Goal: Task Accomplishment & Management: Manage account settings

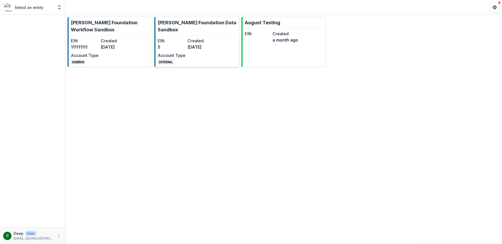
click at [208, 56] on div "EIN 5 Created [DATE] Account Type INTERNAL" at bounding box center [187, 51] width 58 height 27
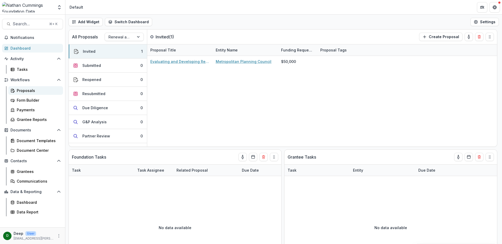
click at [32, 87] on link "Proposals" at bounding box center [35, 90] width 55 height 9
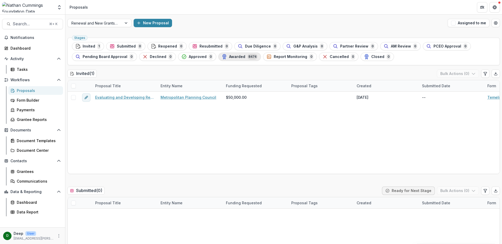
click at [242, 59] on div "Awarded 8474" at bounding box center [240, 57] width 36 height 6
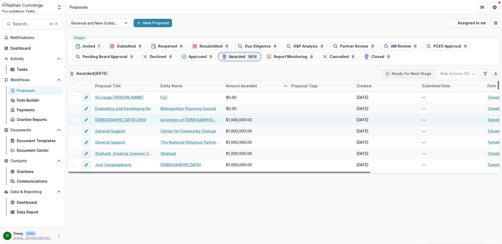
click at [113, 120] on link "[DEMOGRAPHIC_DATA] 2000" at bounding box center [120, 119] width 51 height 5
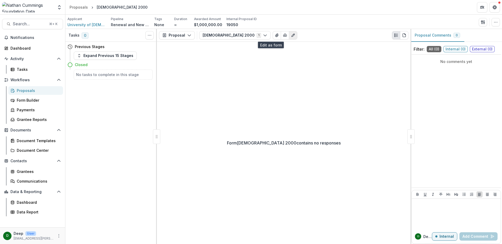
click at [291, 35] on icon "Edit as form" at bounding box center [293, 35] width 4 height 4
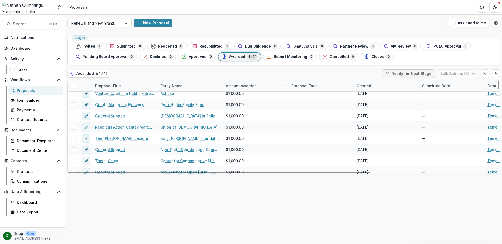
scroll to position [140, 0]
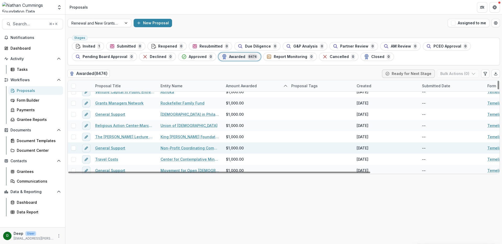
click at [116, 149] on link "General Support" at bounding box center [110, 147] width 30 height 5
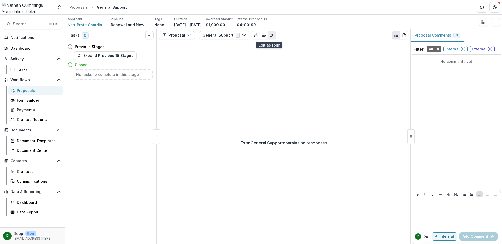
click at [268, 36] on button "Edit as form" at bounding box center [272, 35] width 8 height 8
click at [189, 37] on icon "button" at bounding box center [189, 35] width 4 height 4
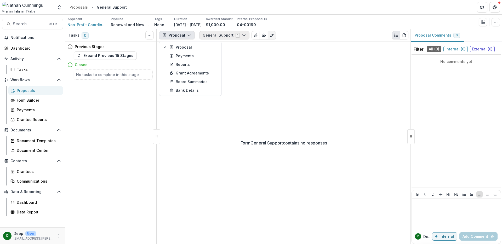
click at [237, 35] on button "General Support 1" at bounding box center [224, 35] width 50 height 8
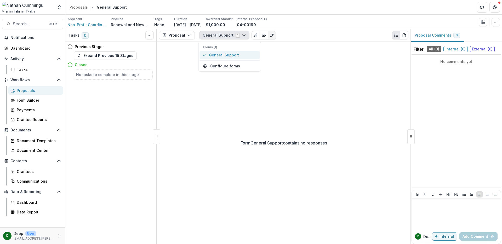
click at [229, 54] on span "General Support" at bounding box center [233, 54] width 48 height 5
click at [20, 89] on div "Proposals" at bounding box center [38, 90] width 42 height 5
